Goal: Transaction & Acquisition: Purchase product/service

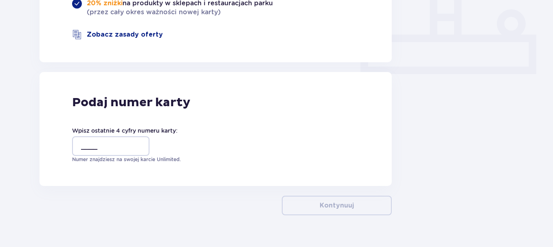
scroll to position [348, 0]
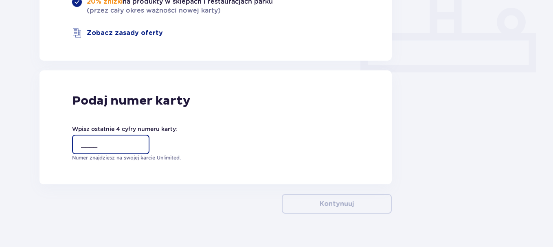
click at [114, 135] on input "____" at bounding box center [110, 145] width 77 height 20
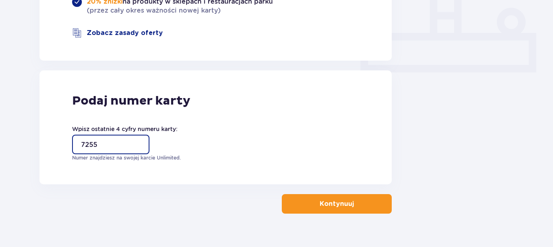
type input "7255"
click at [343, 199] on p "Kontynuuj" at bounding box center [336, 203] width 34 height 9
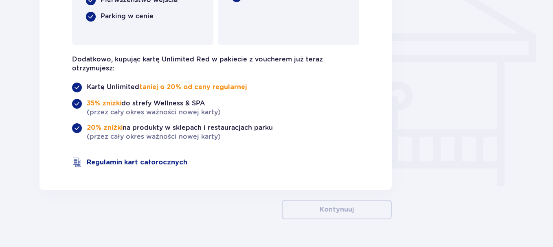
scroll to position [704, 0]
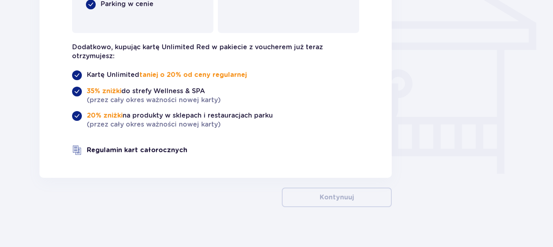
click at [124, 146] on link "Regulamin kart całorocznych" at bounding box center [137, 150] width 101 height 9
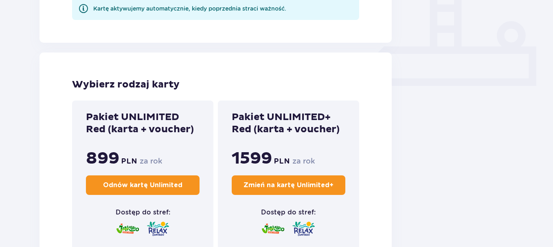
scroll to position [338, 0]
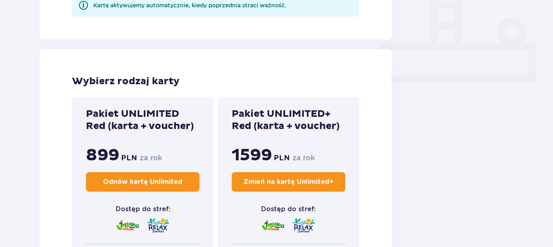
click at [142, 181] on p "Odnów kartę Unlimited" at bounding box center [142, 181] width 79 height 9
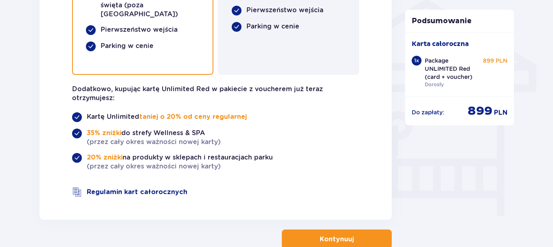
scroll to position [704, 0]
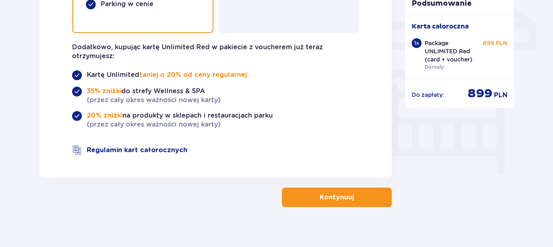
click at [319, 193] on p "Kontynuuj" at bounding box center [336, 197] width 34 height 9
